Goal: Find specific page/section: Find specific page/section

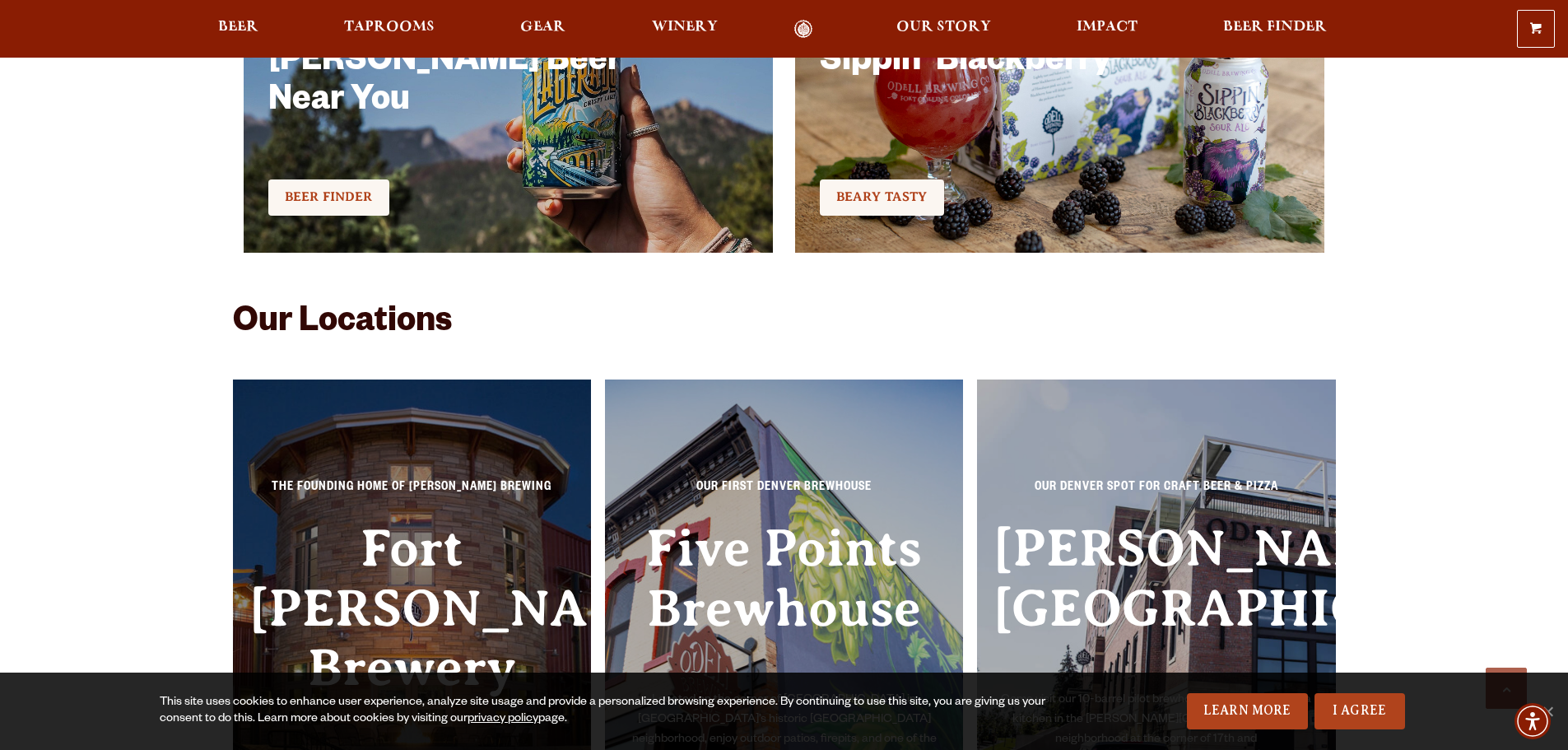
scroll to position [4916, 0]
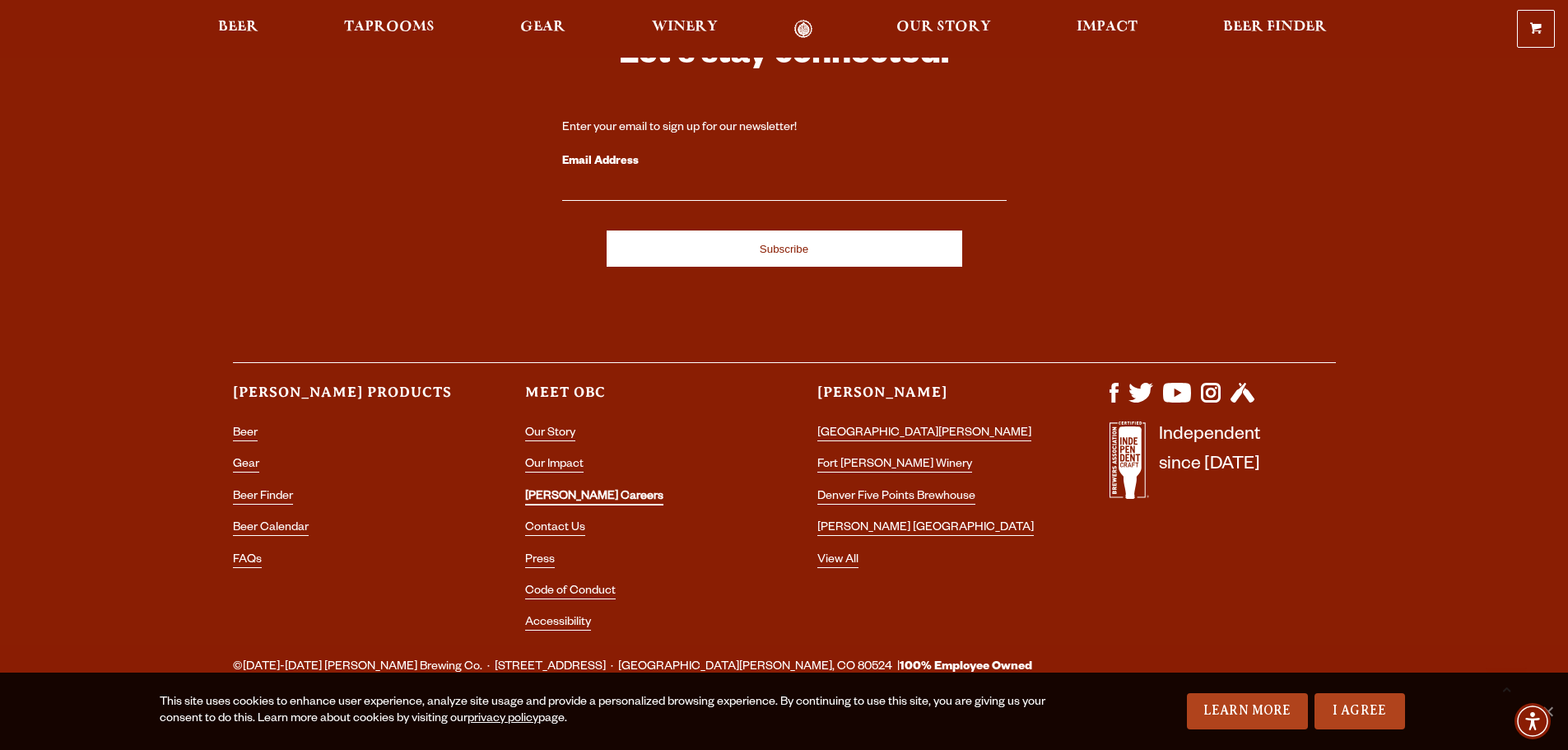
click at [550, 491] on link "[PERSON_NAME] Careers" at bounding box center [594, 498] width 138 height 15
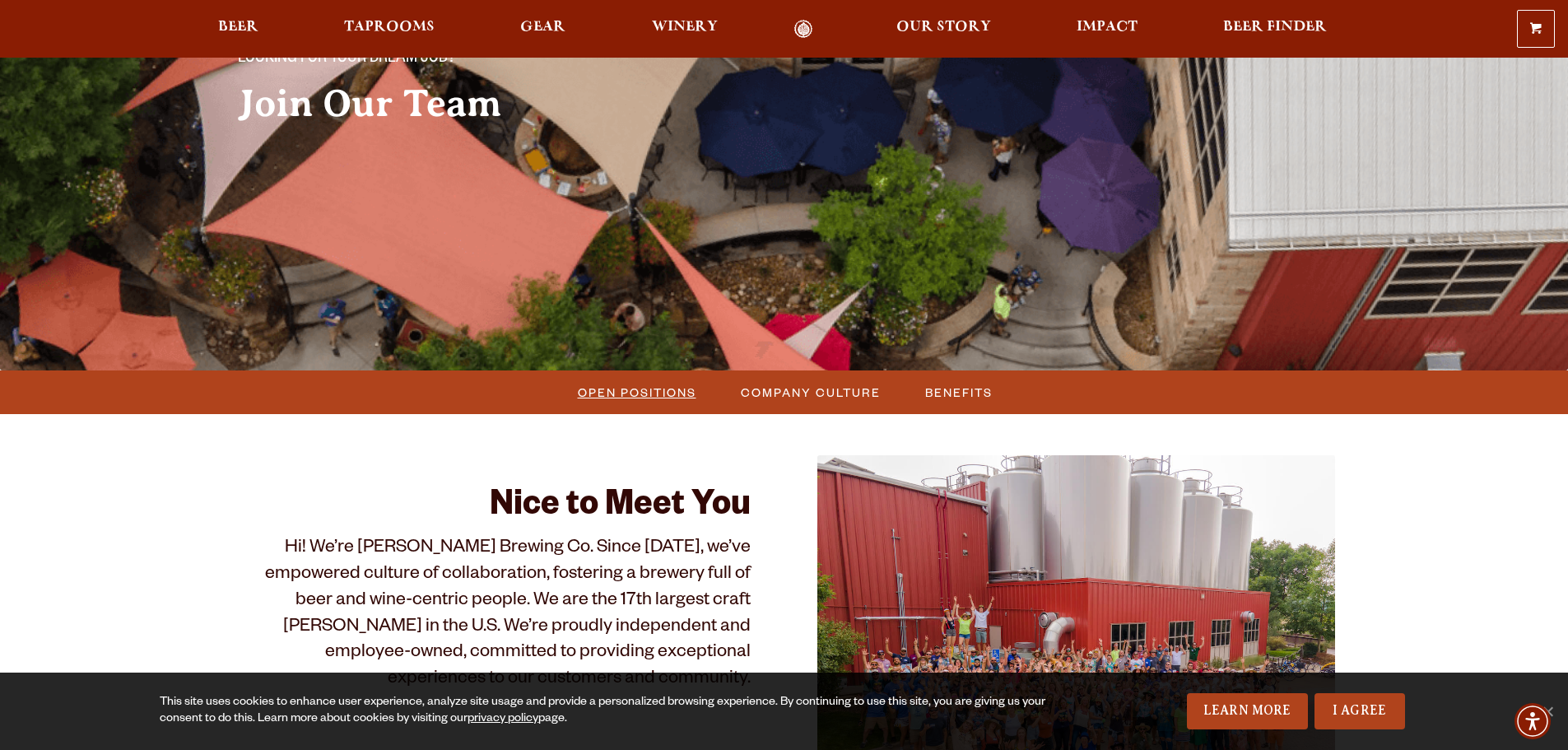
click at [598, 392] on span "Open Positions" at bounding box center [636, 392] width 118 height 24
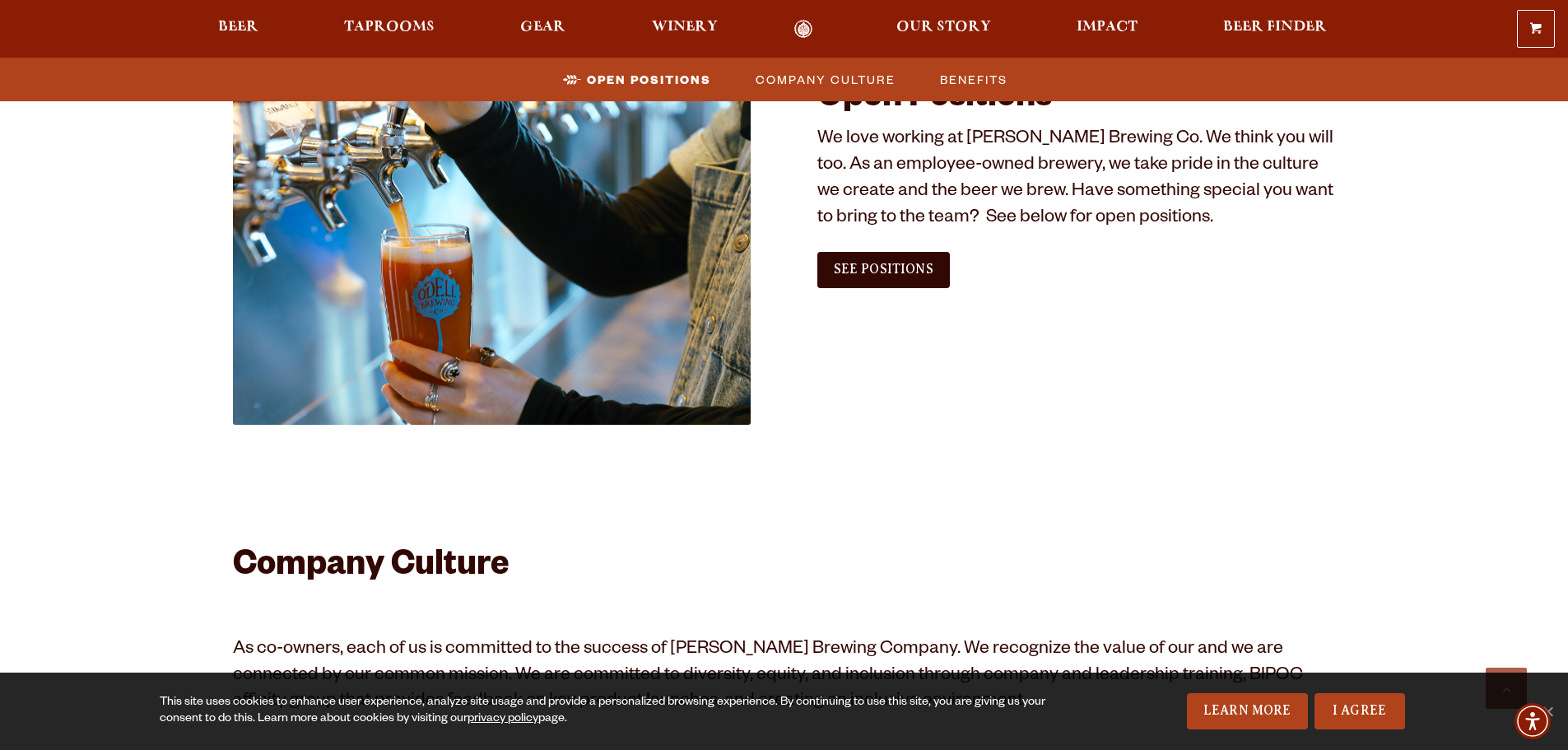
scroll to position [1001, 0]
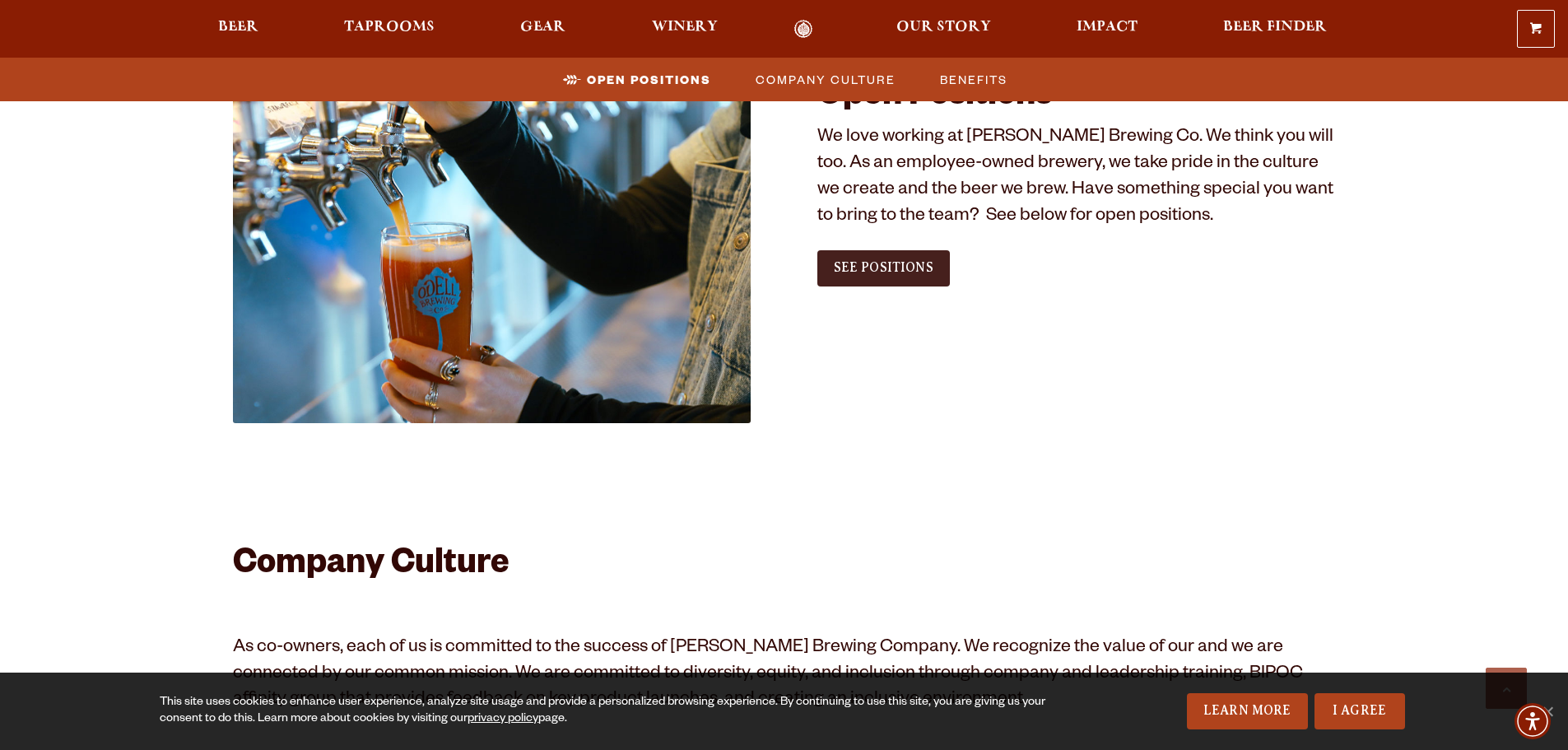
click at [879, 264] on span "See Positions" at bounding box center [884, 267] width 100 height 15
